Goal: Task Accomplishment & Management: Use online tool/utility

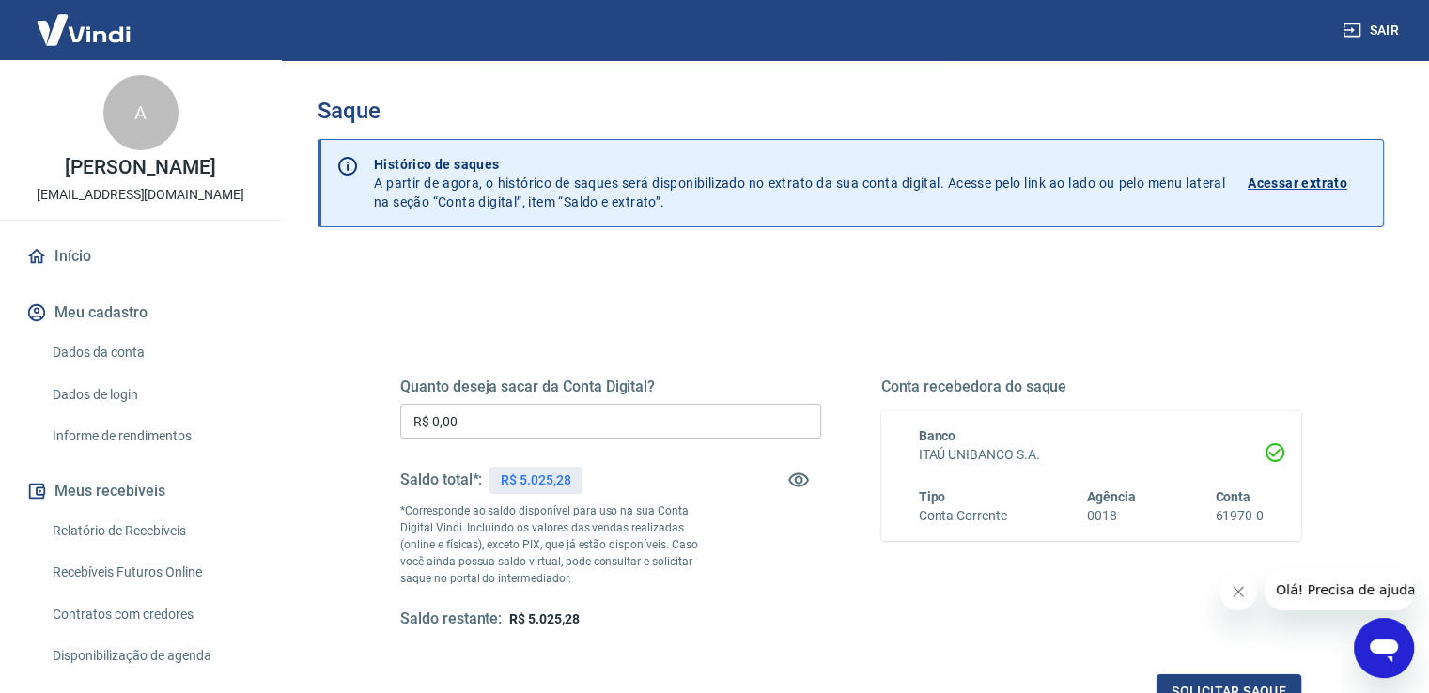
click at [512, 429] on input "R$ 0,00" at bounding box center [610, 421] width 421 height 35
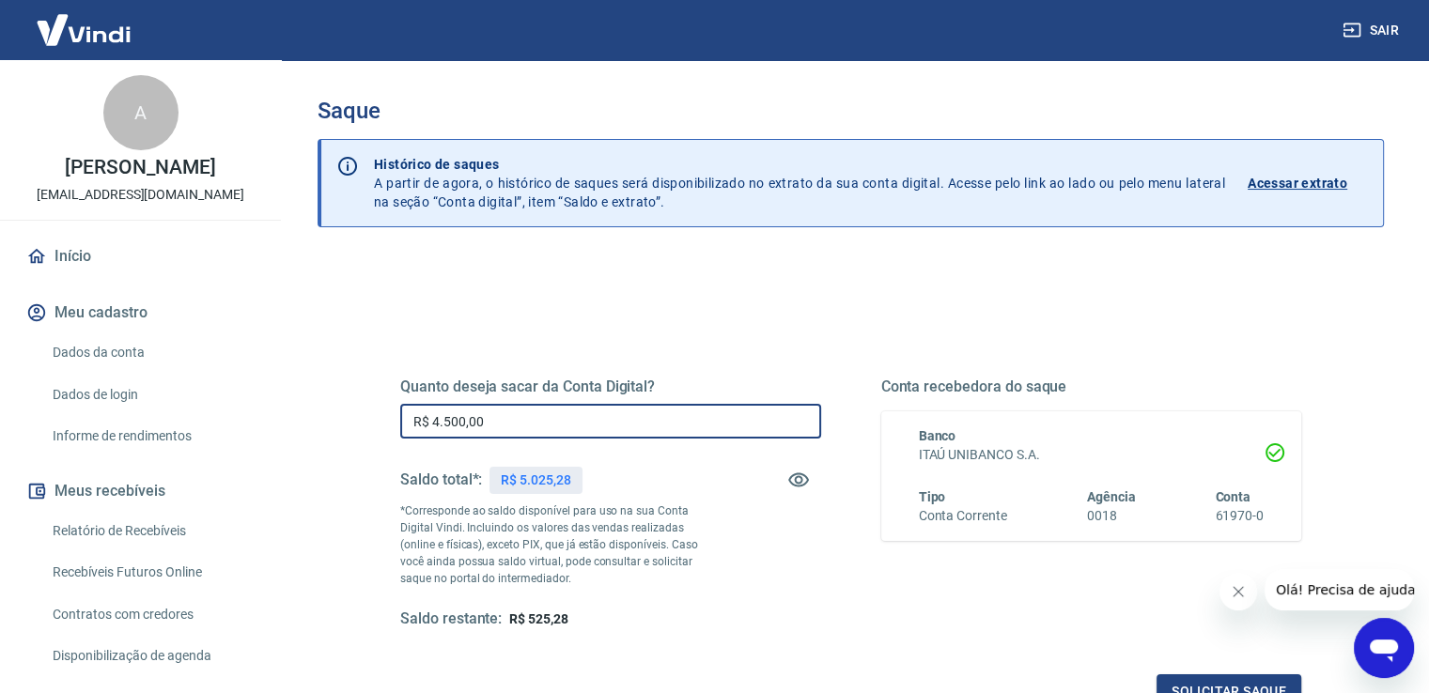
type input "R$ 4.500,00"
click at [962, 606] on div "Conta recebedora do saque Banco ITAÚ UNIBANCO S.A. Tipo Conta Corrente Agência …" at bounding box center [1091, 504] width 421 height 252
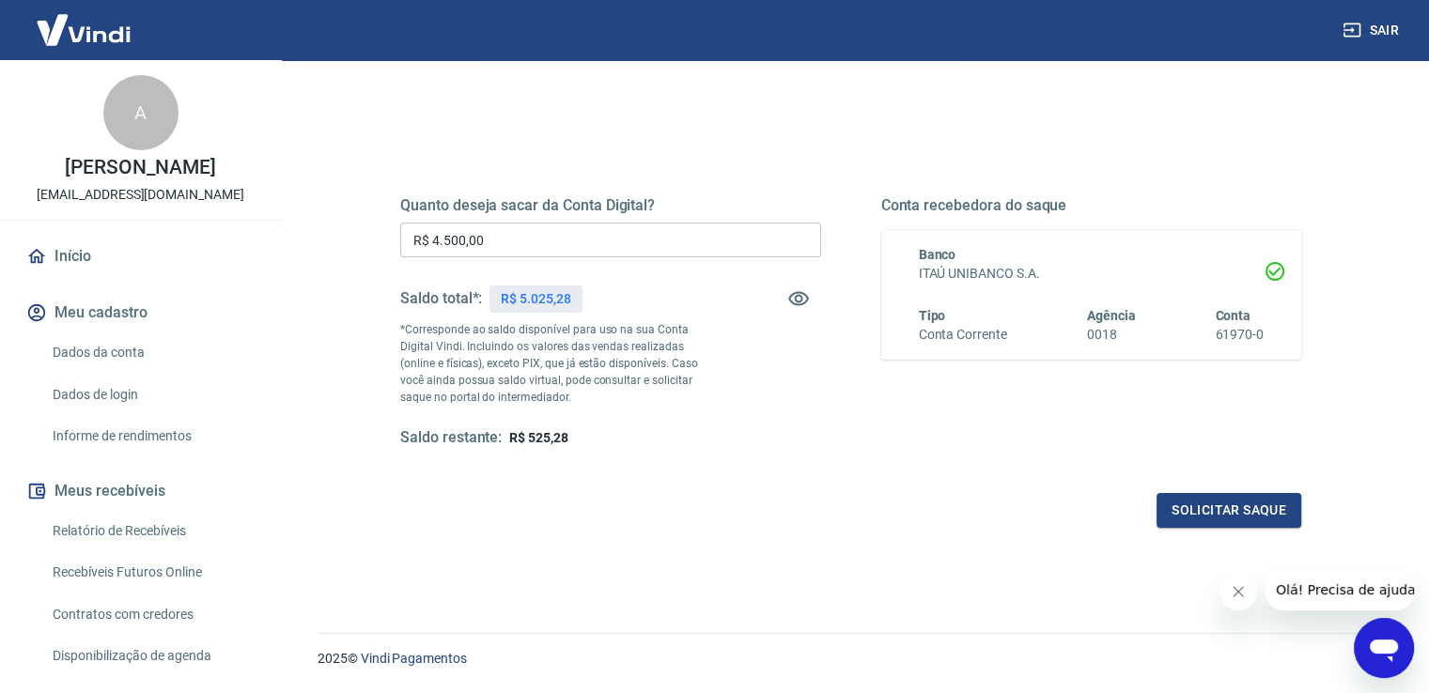
scroll to position [188, 0]
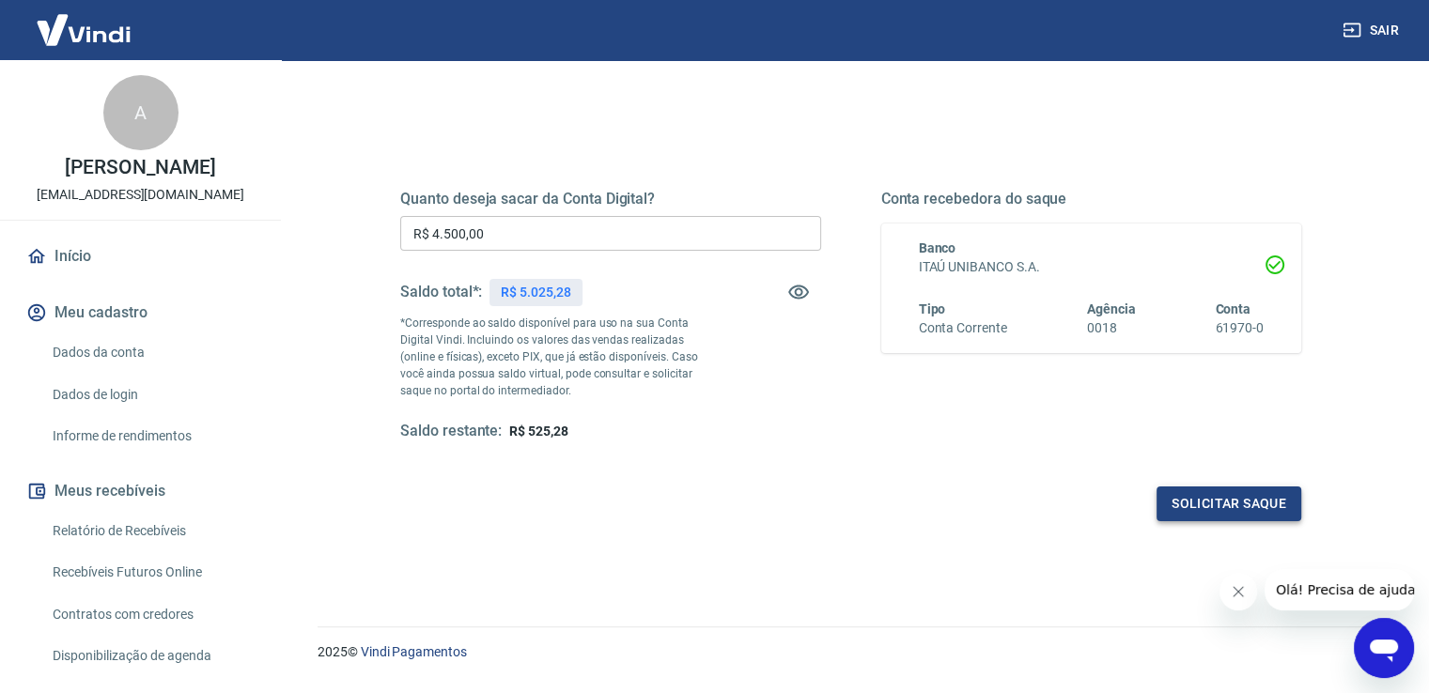
click at [1202, 509] on button "Solicitar saque" at bounding box center [1228, 504] width 145 height 35
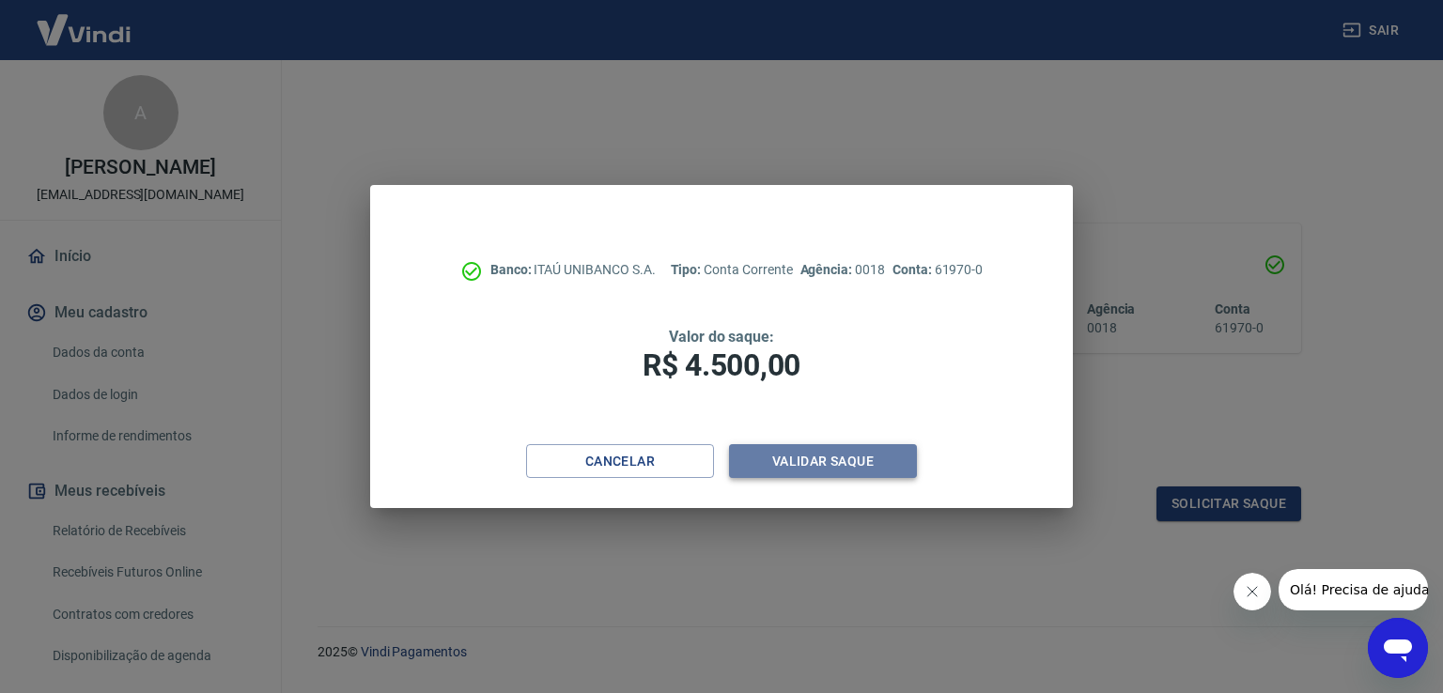
click at [876, 459] on button "Validar saque" at bounding box center [823, 461] width 188 height 35
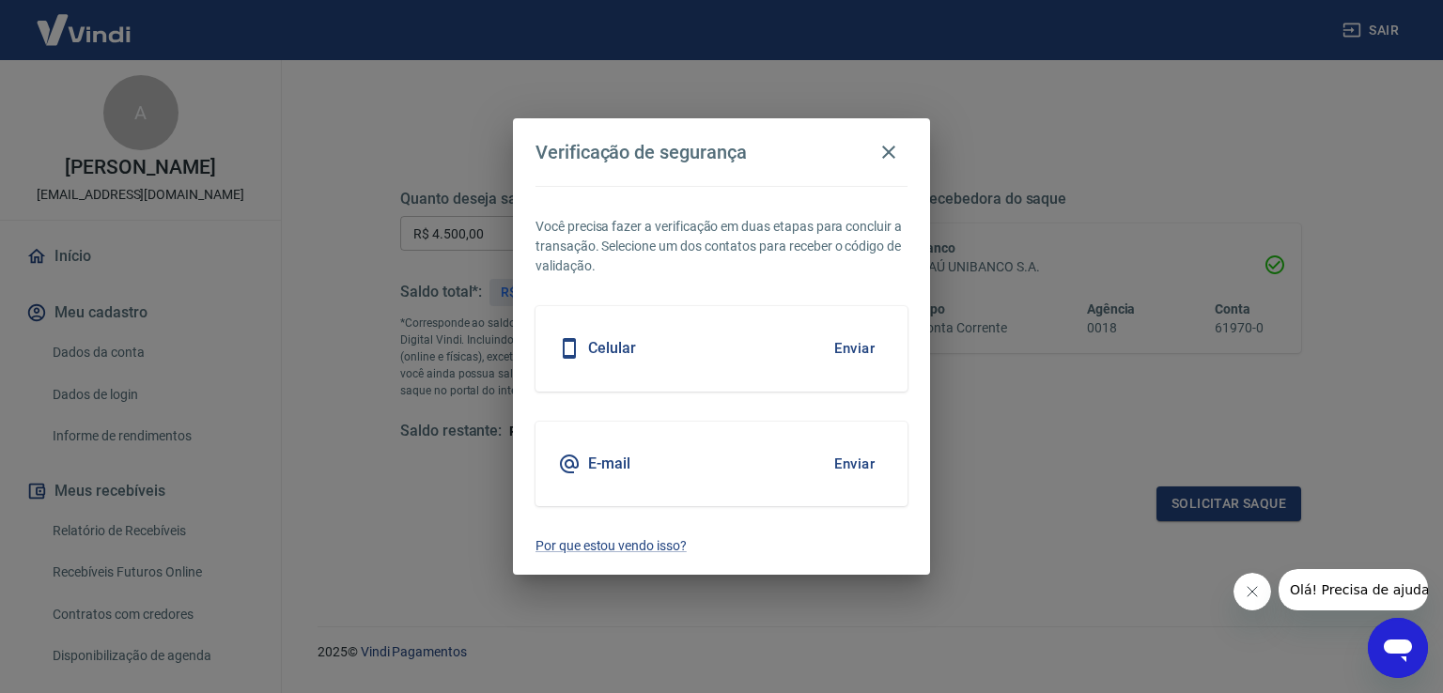
click at [876, 459] on button "Enviar" at bounding box center [854, 463] width 61 height 39
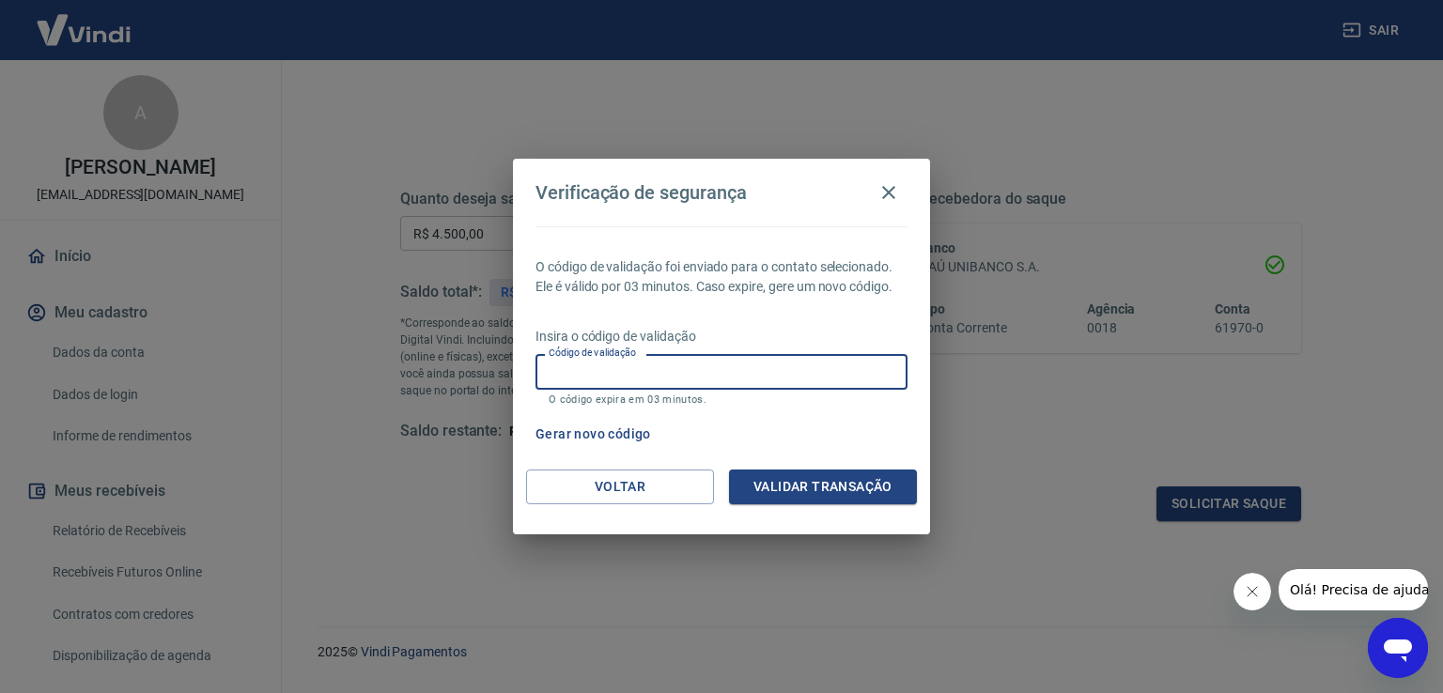
click at [733, 373] on input "Código de validação" at bounding box center [721, 371] width 372 height 35
paste input "641765"
type input "641765"
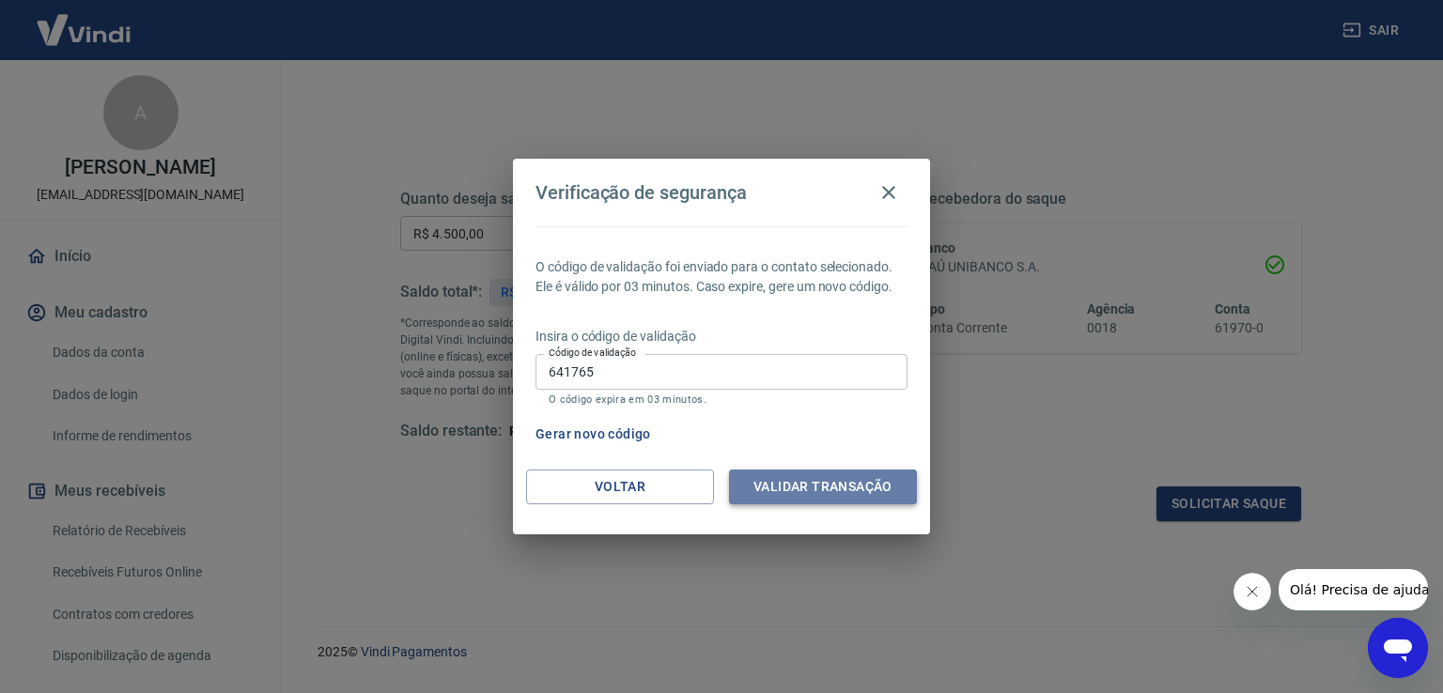
click at [824, 486] on button "Validar transação" at bounding box center [823, 487] width 188 height 35
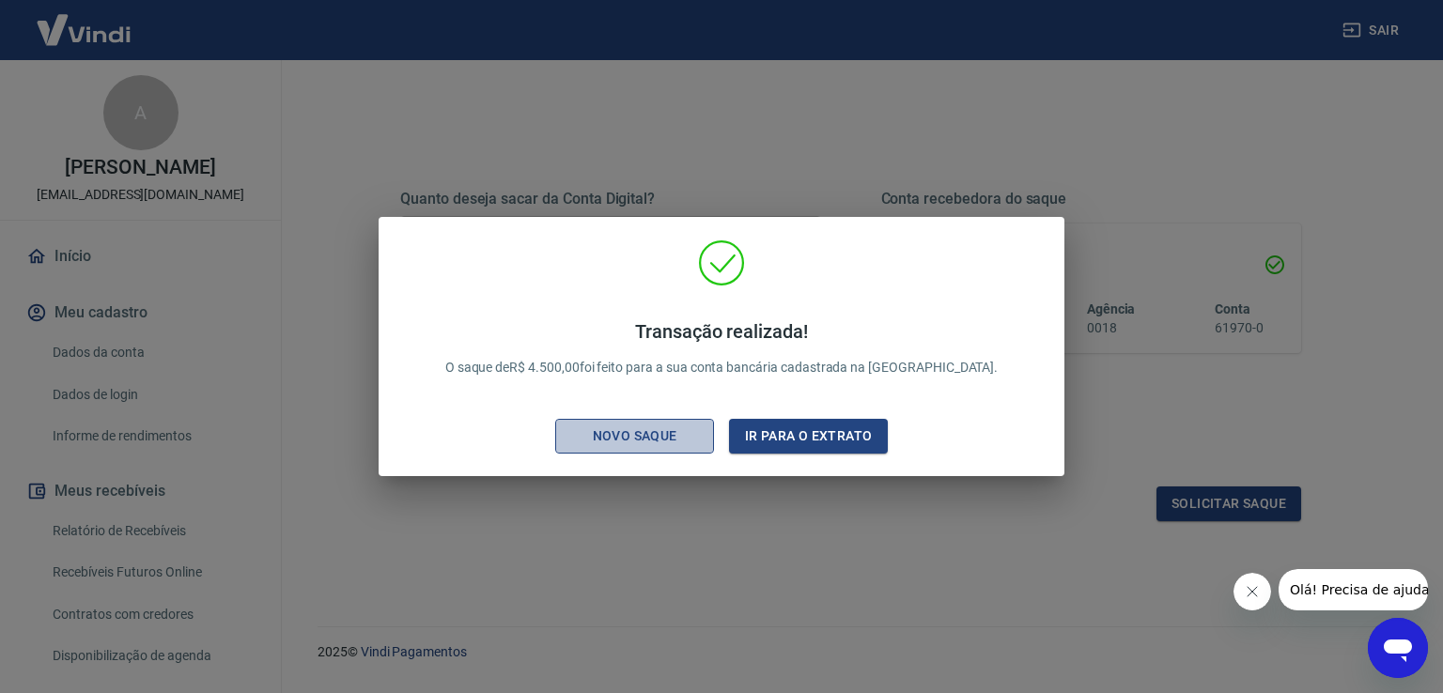
click at [656, 434] on div "Novo saque" at bounding box center [635, 436] width 130 height 23
